Goal: Information Seeking & Learning: Learn about a topic

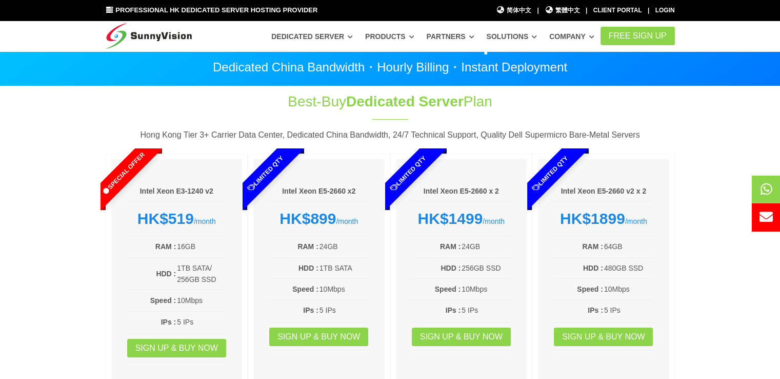
scroll to position [21, 0]
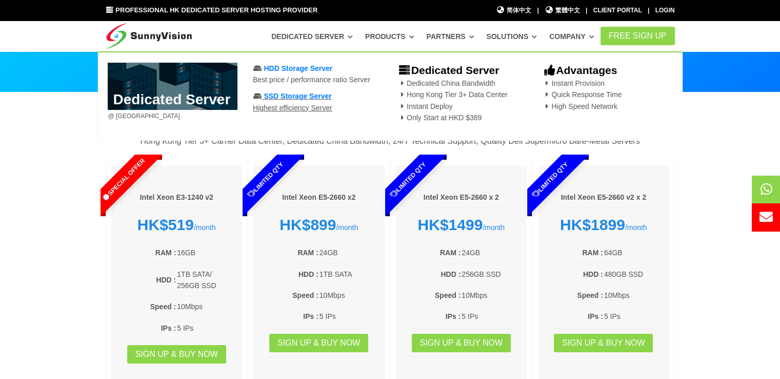
click at [313, 92] on span "SSD Storage Server" at bounding box center [298, 96] width 68 height 8
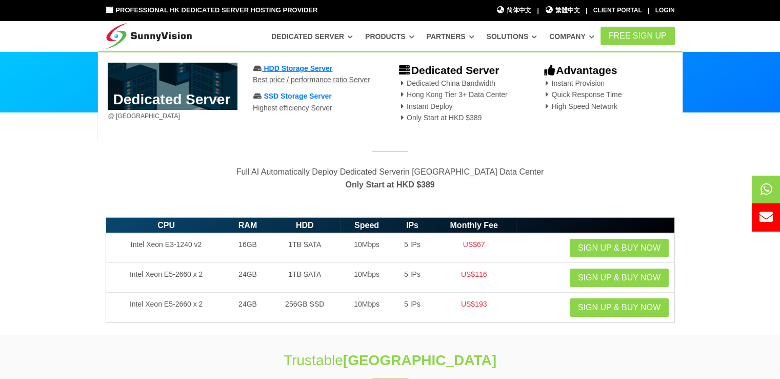
click at [311, 67] on span "HDD Storage Server" at bounding box center [298, 68] width 69 height 8
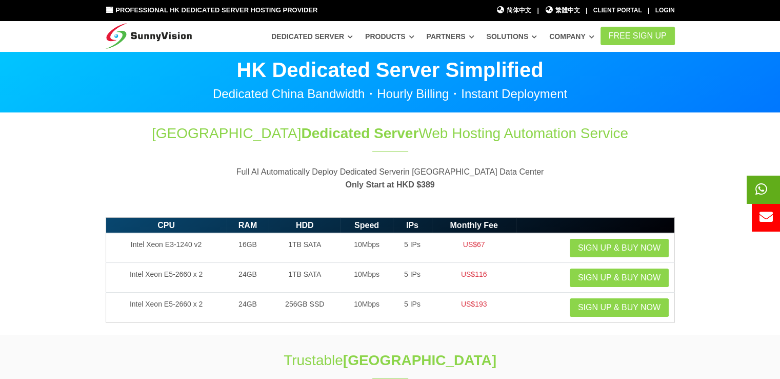
click at [764, 189] on icon at bounding box center [762, 188] width 12 height 13
